Goal: Task Accomplishment & Management: Complete application form

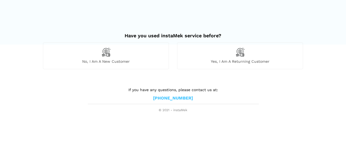
click at [104, 56] on img at bounding box center [105, 52] width 9 height 9
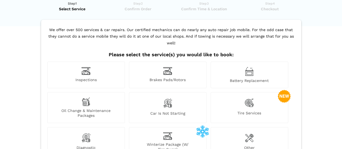
scroll to position [27, 0]
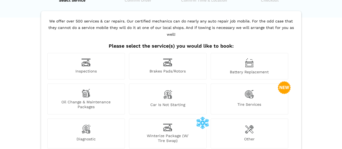
click at [91, 100] on span "Oil Change & Maintenance Packages" at bounding box center [86, 105] width 77 height 10
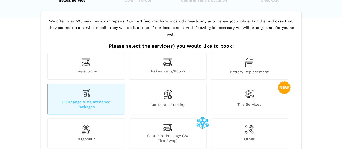
click at [250, 102] on span "Tire Services" at bounding box center [249, 105] width 77 height 7
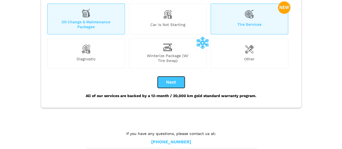
click at [172, 77] on button "Next" at bounding box center [171, 82] width 27 height 11
checkbox input "true"
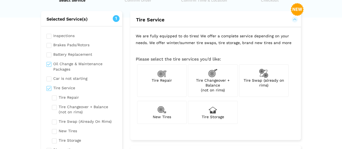
click at [55, 107] on input "checkbox" at bounding box center [84, 109] width 65 height 12
checkbox input "true"
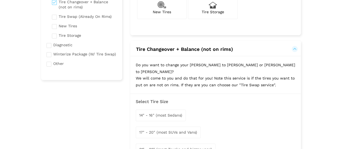
scroll to position [135, 0]
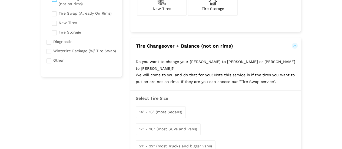
click at [170, 127] on span "17" - 20" (most SUVs and Vans)" at bounding box center [168, 129] width 58 height 4
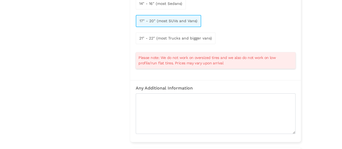
scroll to position [270, 0]
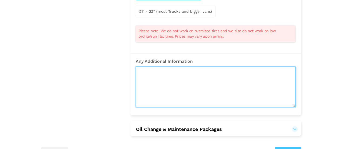
click at [155, 67] on textarea at bounding box center [216, 87] width 160 height 41
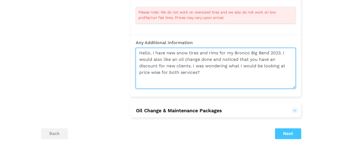
scroll to position [297, 0]
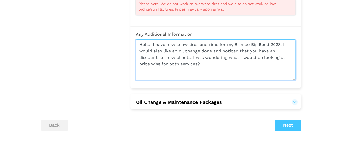
type textarea "Hello, I have new snow tires and rims for my Bronco Big Bend 2023. I would also…"
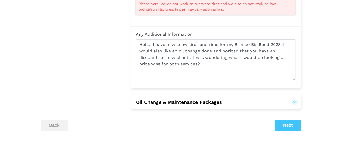
click at [222, 99] on button "Oil Change & Maintenance Packages" at bounding box center [179, 102] width 87 height 6
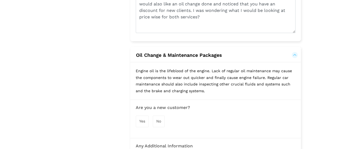
scroll to position [352, 0]
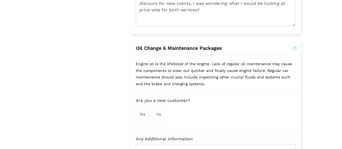
click at [141, 112] on span "Yes" at bounding box center [142, 114] width 6 height 4
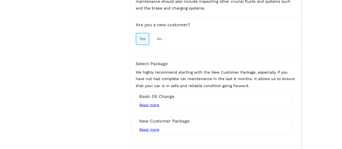
scroll to position [433, 0]
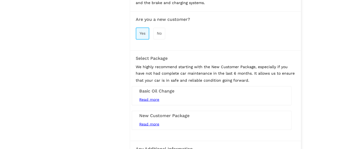
click at [154, 122] on span "Read more" at bounding box center [149, 124] width 20 height 4
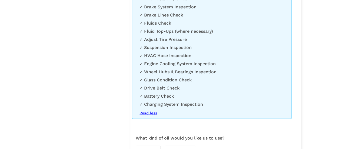
scroll to position [595, 0]
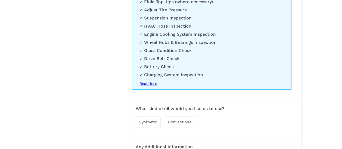
click at [151, 120] on span "Synthetic" at bounding box center [148, 122] width 18 height 4
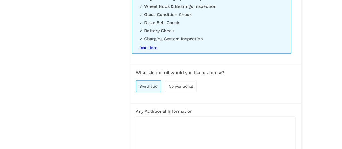
scroll to position [676, 0]
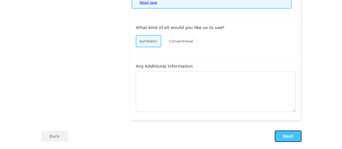
click at [288, 131] on button "Next" at bounding box center [288, 136] width 26 height 11
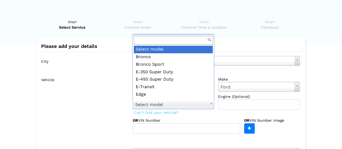
scroll to position [6, 0]
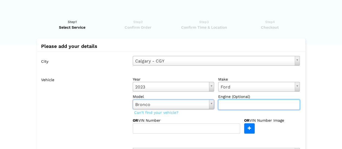
click at [234, 102] on input "text" at bounding box center [259, 105] width 82 height 10
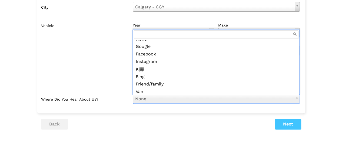
scroll to position [0, 0]
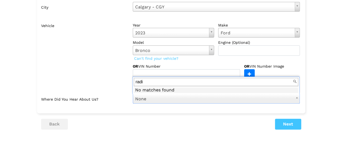
type input "radio"
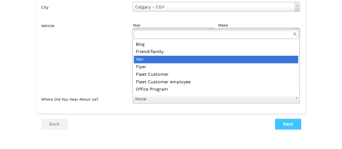
scroll to position [58, 0]
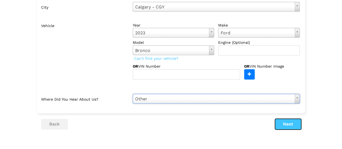
click at [289, 121] on button "Next" at bounding box center [288, 124] width 26 height 11
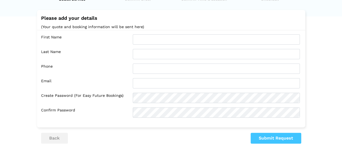
scroll to position [0, 0]
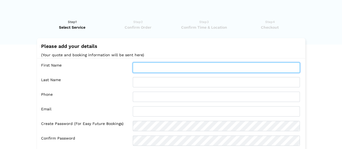
click at [146, 67] on input "text" at bounding box center [216, 67] width 167 height 10
type input "H"
type input "Shaena"
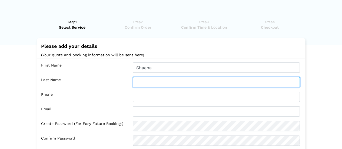
click at [143, 79] on input "text" at bounding box center [216, 82] width 167 height 10
type input "S"
type input "[PERSON_NAME]"
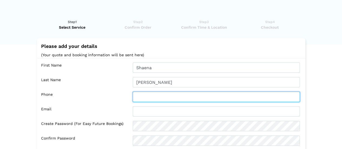
click at [141, 96] on input "text" at bounding box center [216, 97] width 167 height 10
type input "4038162076"
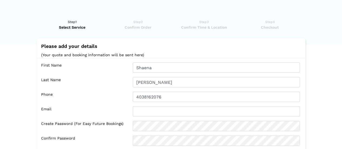
type input "[EMAIL_ADDRESS][DOMAIN_NAME]"
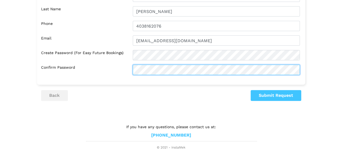
scroll to position [71, 0]
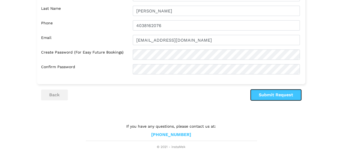
click at [274, 94] on button "Submit Request" at bounding box center [276, 95] width 51 height 11
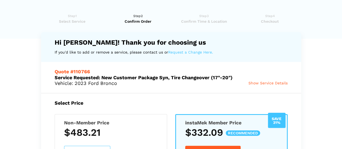
scroll to position [0, 0]
